Goal: Task Accomplishment & Management: Use online tool/utility

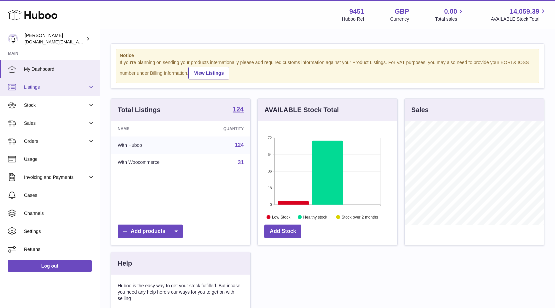
scroll to position [333192, 333157]
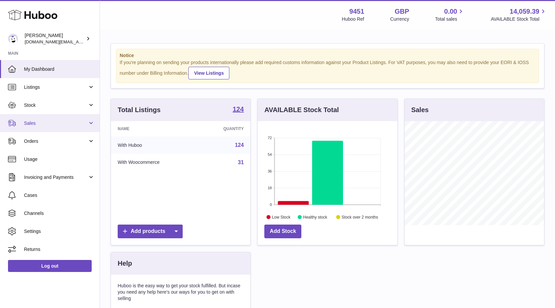
click at [35, 125] on span "Sales" at bounding box center [56, 123] width 64 height 6
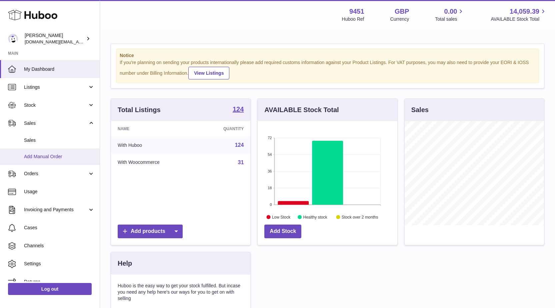
click at [44, 157] on span "Add Manual Order" at bounding box center [59, 156] width 71 height 6
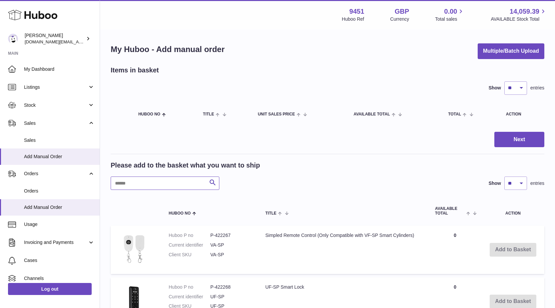
click at [143, 186] on input "text" at bounding box center [165, 182] width 109 height 13
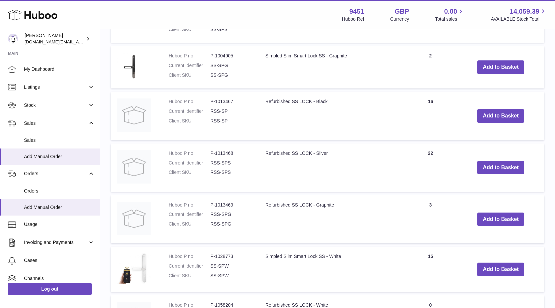
scroll to position [257, 0]
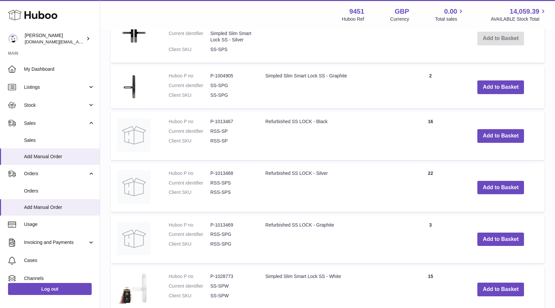
type input "*****"
